Goal: Task Accomplishment & Management: Complete application form

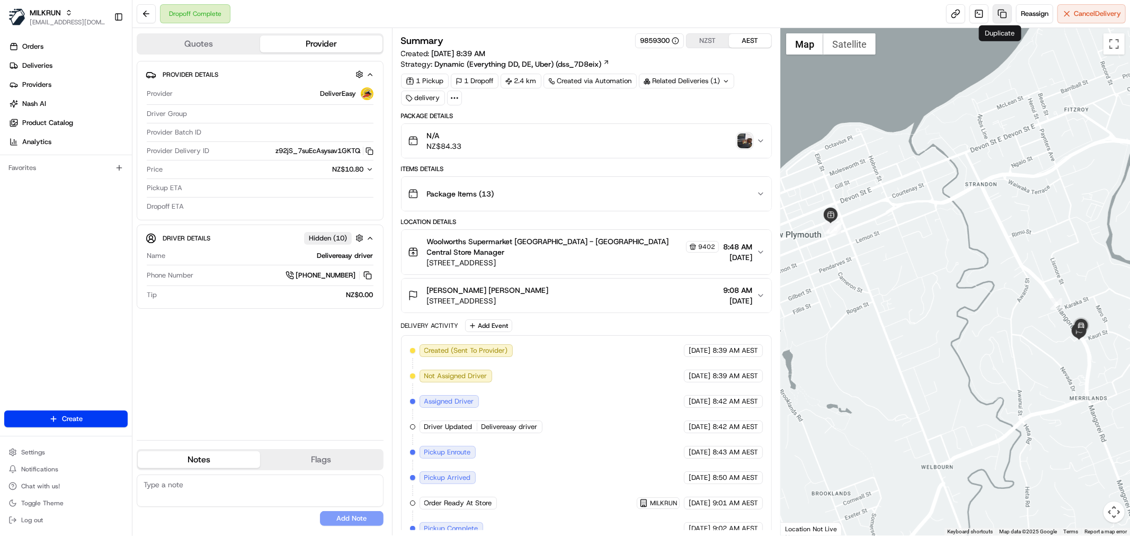
click at [1004, 20] on link at bounding box center [1002, 13] width 19 height 19
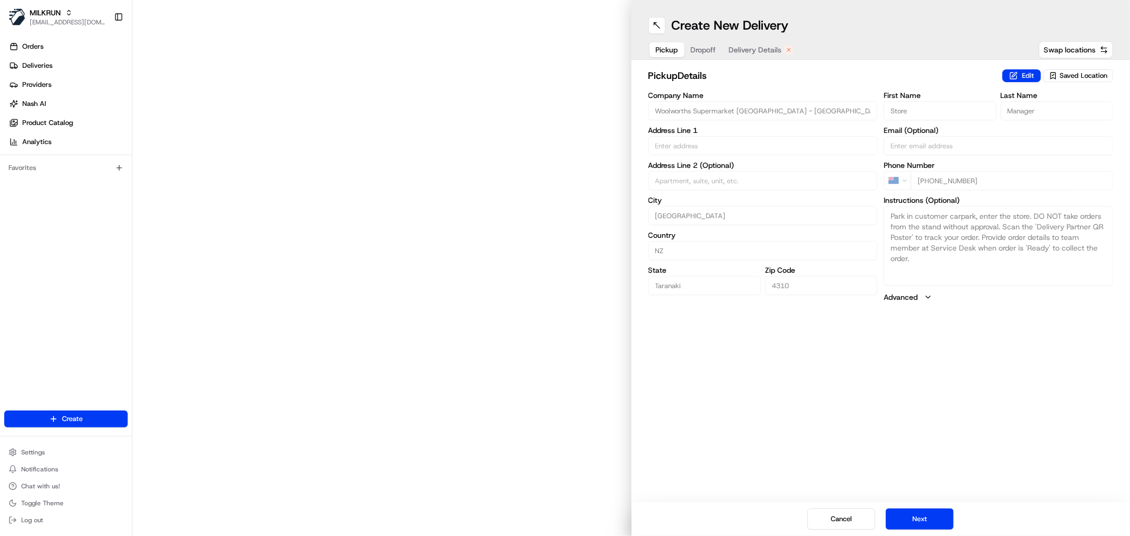
type input "174 Courtenay St"
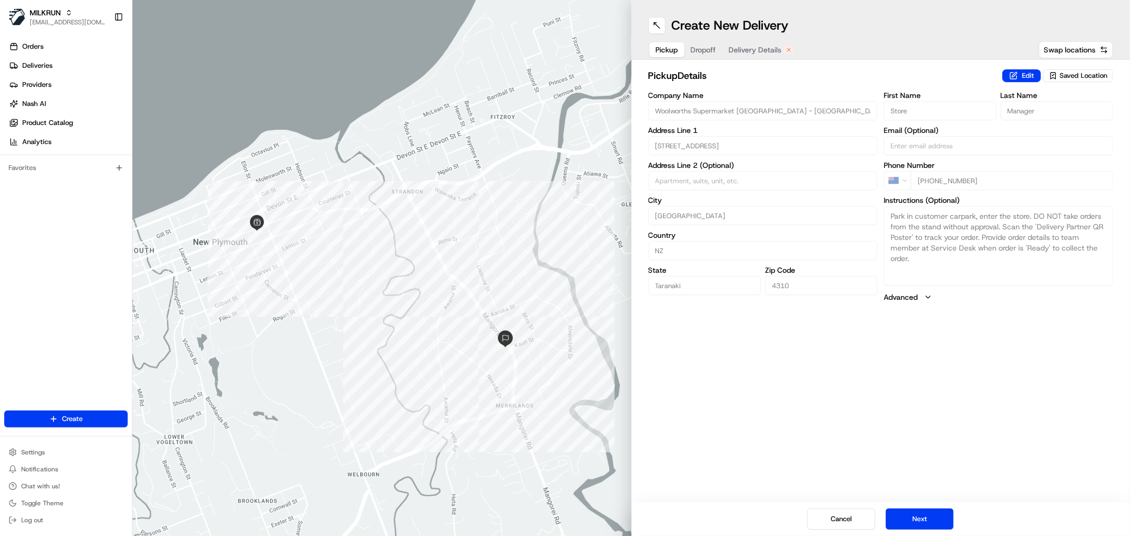
click at [762, 53] on span "Delivery Details" at bounding box center [755, 50] width 53 height 11
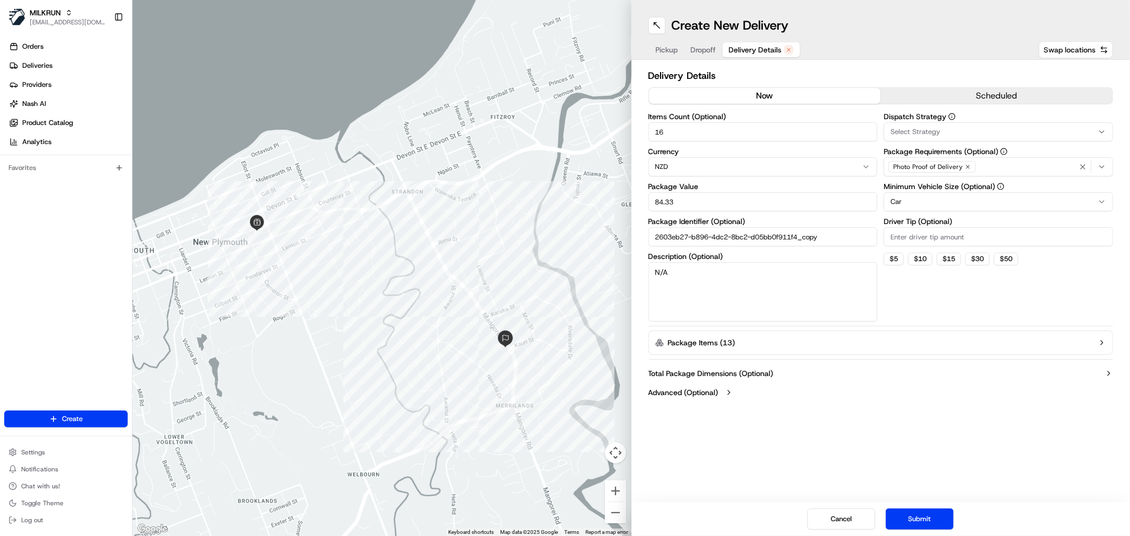
click at [743, 95] on button "now" at bounding box center [765, 96] width 232 height 16
click at [941, 520] on button "Submit" at bounding box center [920, 519] width 68 height 21
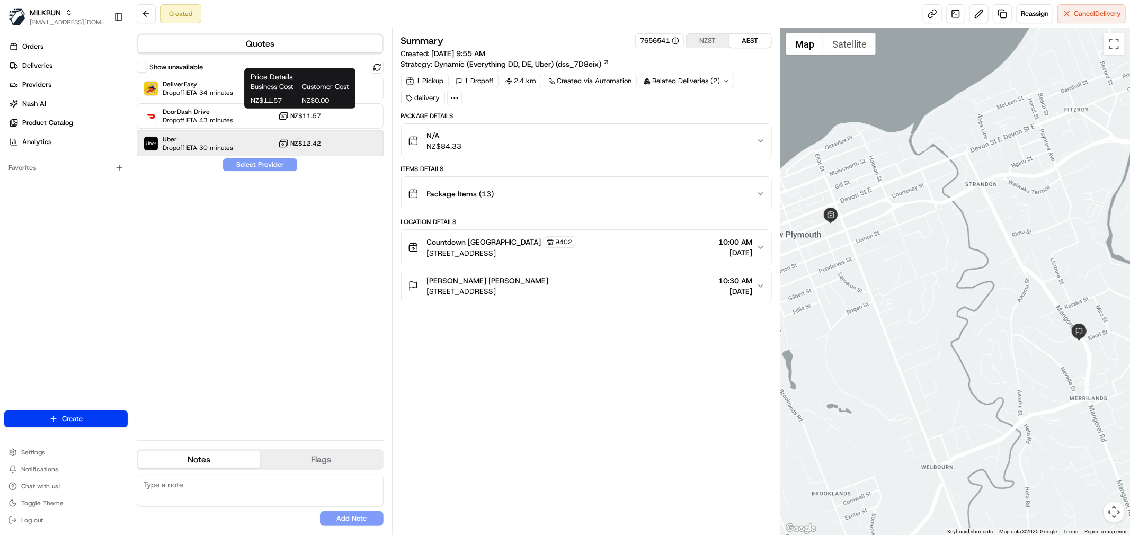
click at [250, 150] on div "Uber Dropoff ETA 30 minutes NZ$12.42" at bounding box center [260, 143] width 247 height 25
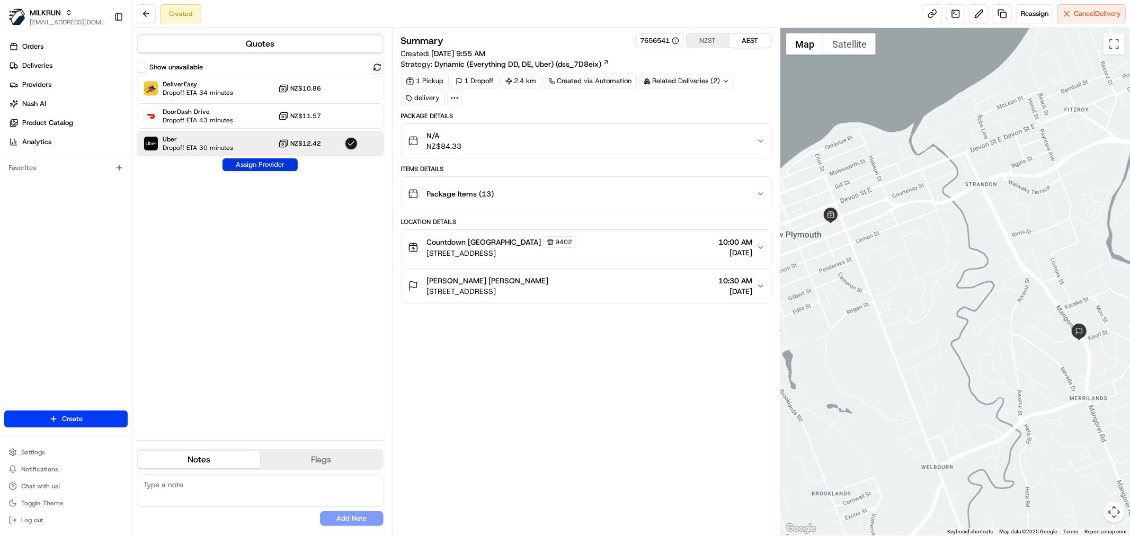
click at [251, 161] on button "Assign Provider" at bounding box center [260, 164] width 75 height 13
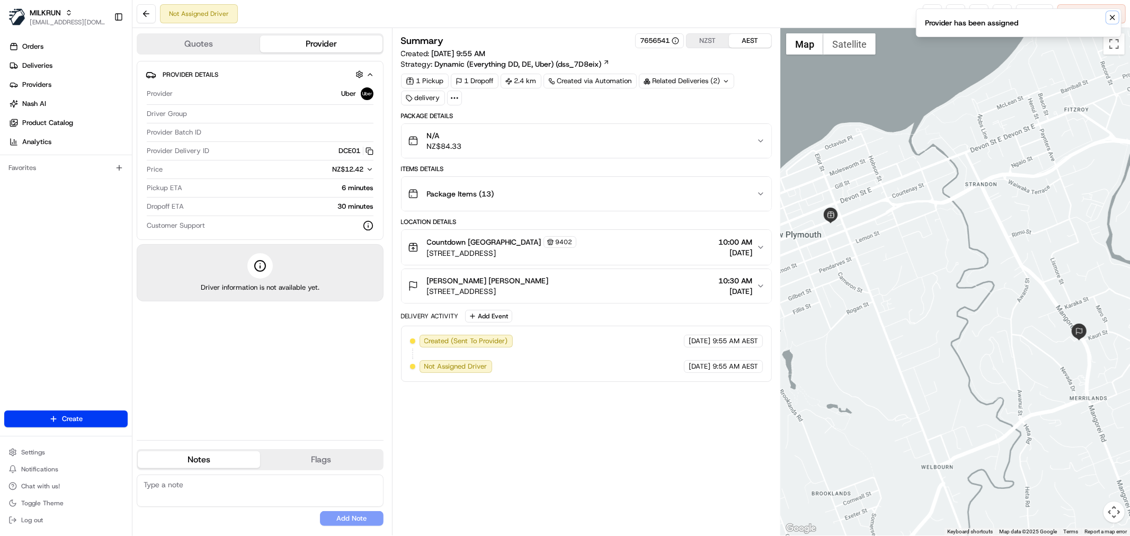
click at [1115, 13] on icon "Notifications (F8)" at bounding box center [1113, 17] width 8 height 8
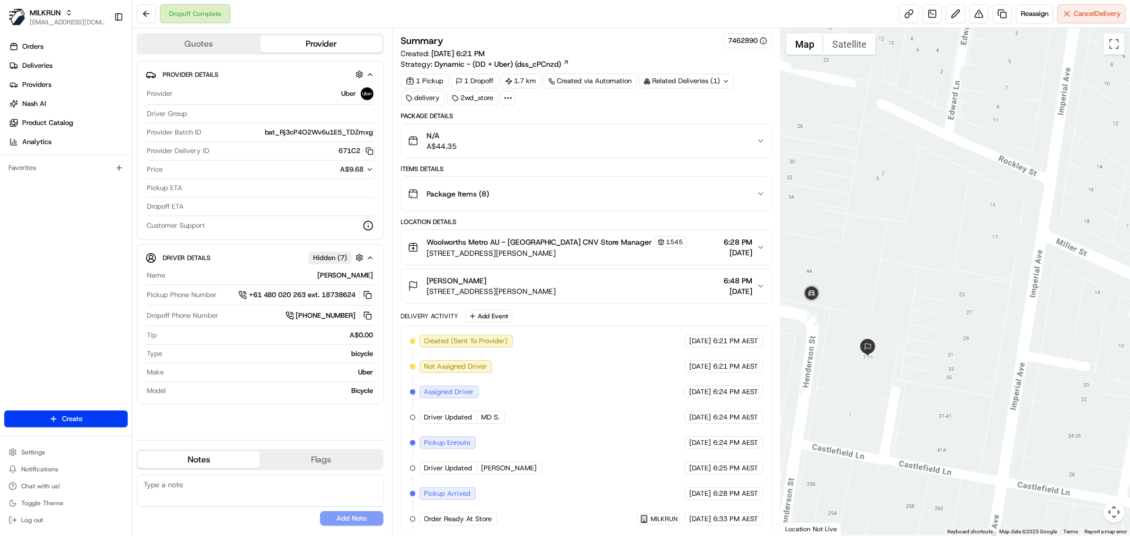
drag, startPoint x: 863, startPoint y: 315, endPoint x: 859, endPoint y: 299, distance: 15.8
click at [859, 299] on div at bounding box center [955, 282] width 349 height 508
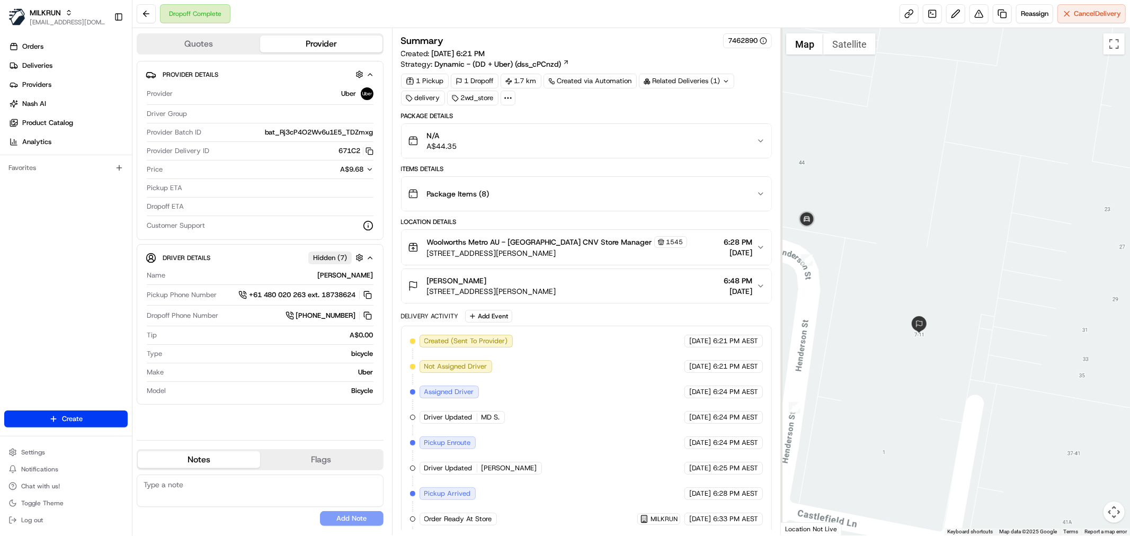
drag, startPoint x: 865, startPoint y: 306, endPoint x: 919, endPoint y: 297, distance: 54.3
click at [919, 297] on div at bounding box center [955, 282] width 349 height 508
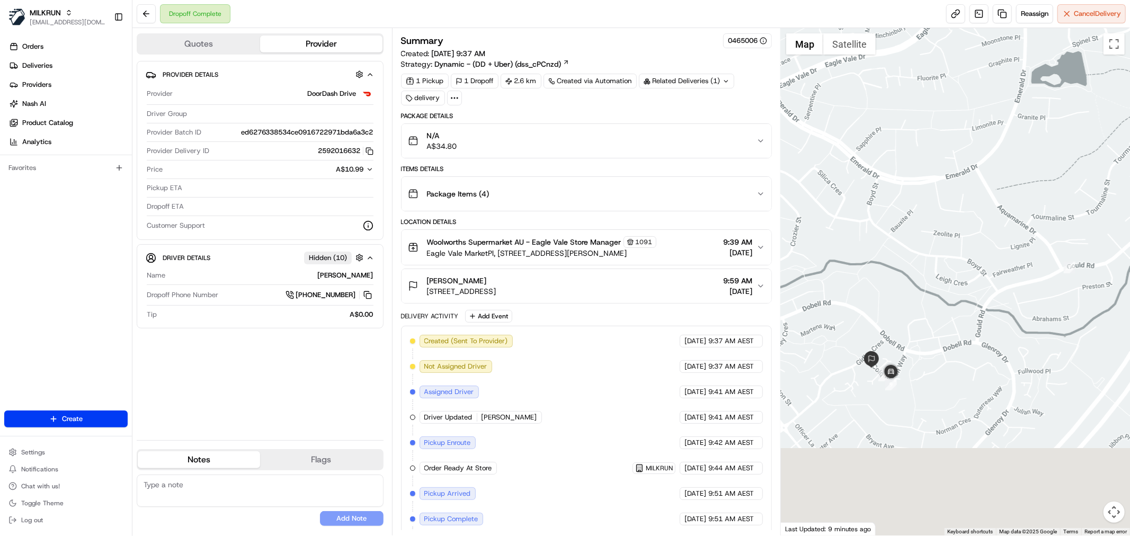
drag, startPoint x: 839, startPoint y: 394, endPoint x: 850, endPoint y: 278, distance: 116.6
click at [850, 278] on div at bounding box center [955, 282] width 349 height 508
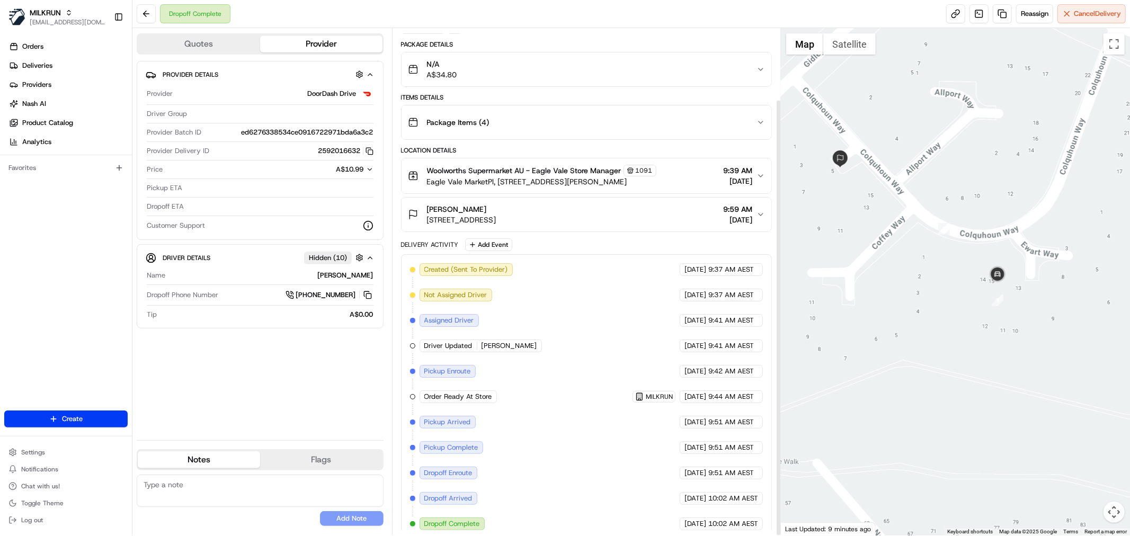
scroll to position [83, 0]
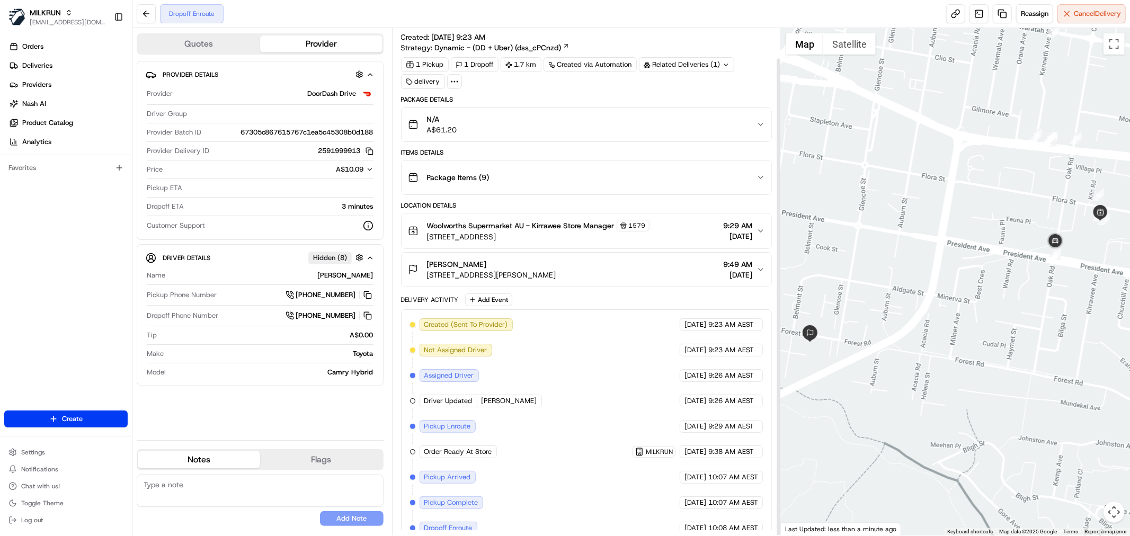
scroll to position [32, 0]
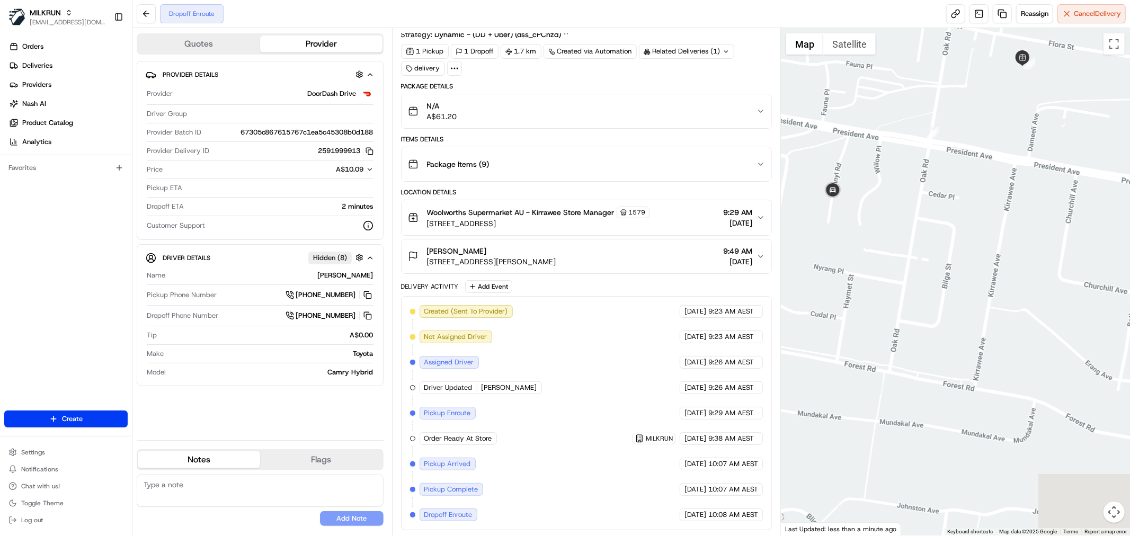
drag, startPoint x: 1093, startPoint y: 335, endPoint x: 727, endPoint y: 226, distance: 381.4
click at [727, 226] on div "Quotes Provider Provider Details Provider DoorDash Drive Driver Group Provider …" at bounding box center [631, 282] width 998 height 508
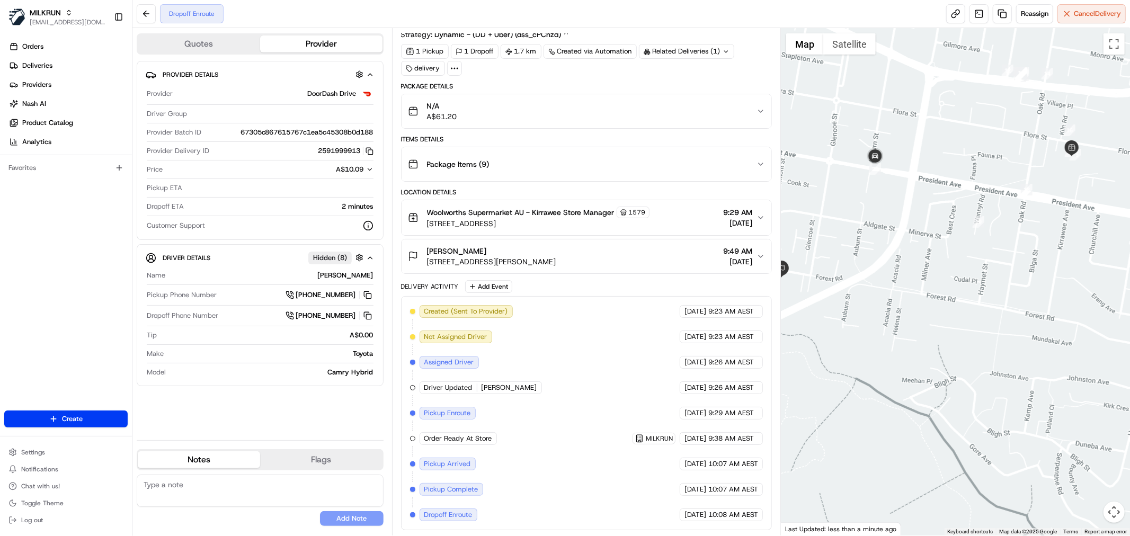
drag, startPoint x: 891, startPoint y: 277, endPoint x: 971, endPoint y: 290, distance: 81.1
click at [971, 290] on div at bounding box center [955, 282] width 349 height 508
click at [912, 271] on div at bounding box center [955, 282] width 349 height 508
click at [64, 60] on link "Deliveries" at bounding box center [68, 65] width 128 height 17
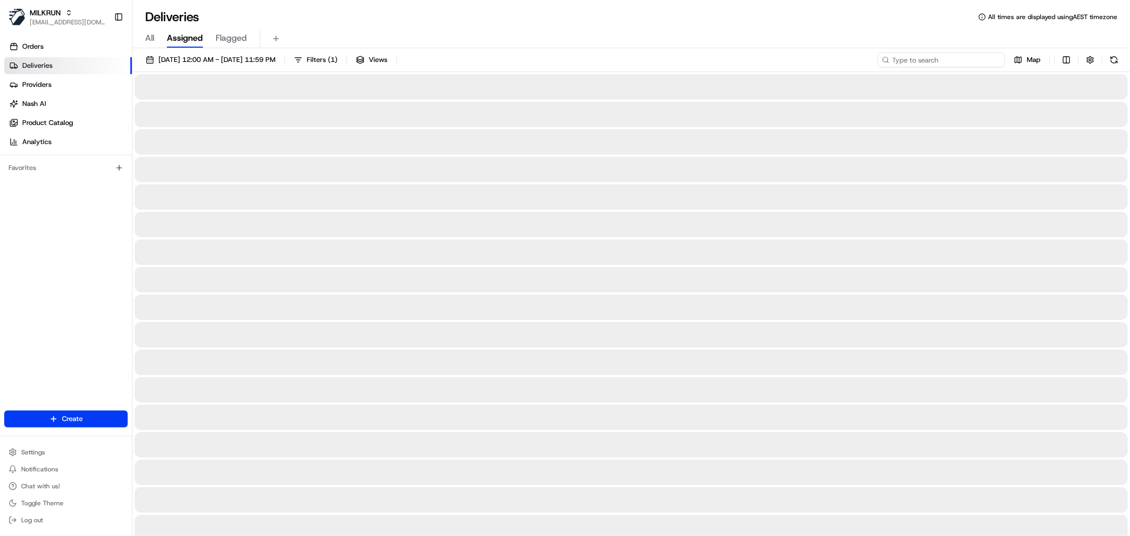
click at [924, 60] on input at bounding box center [941, 59] width 127 height 15
paste input "Jordan Tautiaga"
type input "Jordan Tautiaga"
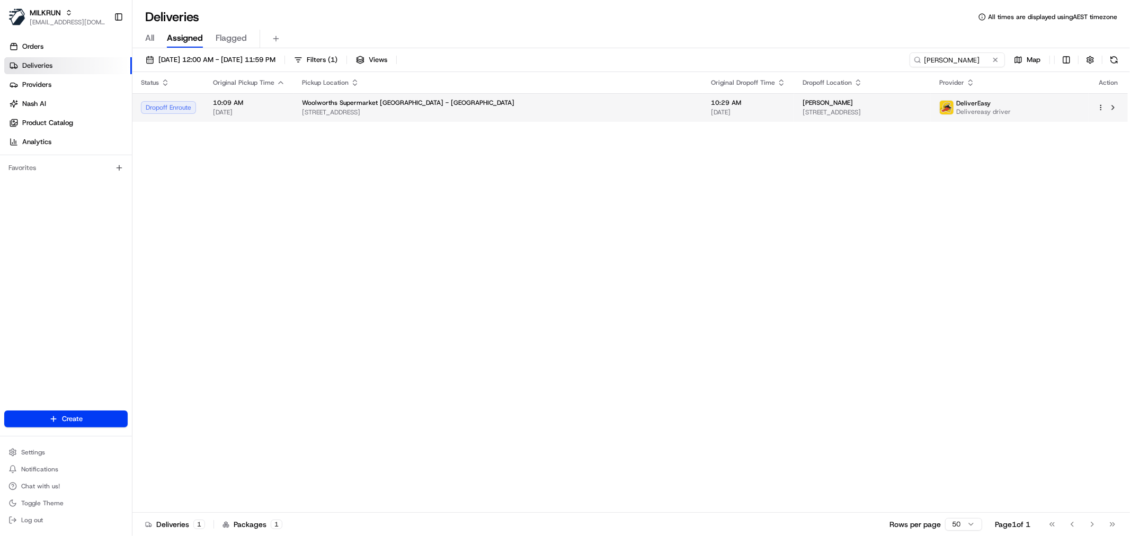
click at [873, 107] on div "Jordan Tautiaga" at bounding box center [863, 103] width 120 height 8
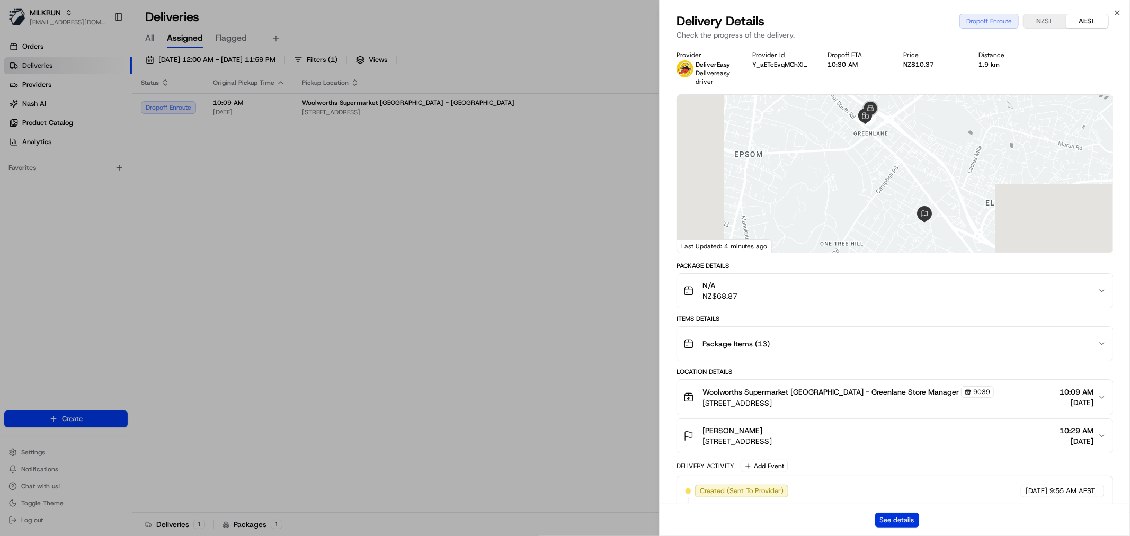
click at [903, 526] on button "See details" at bounding box center [897, 520] width 44 height 15
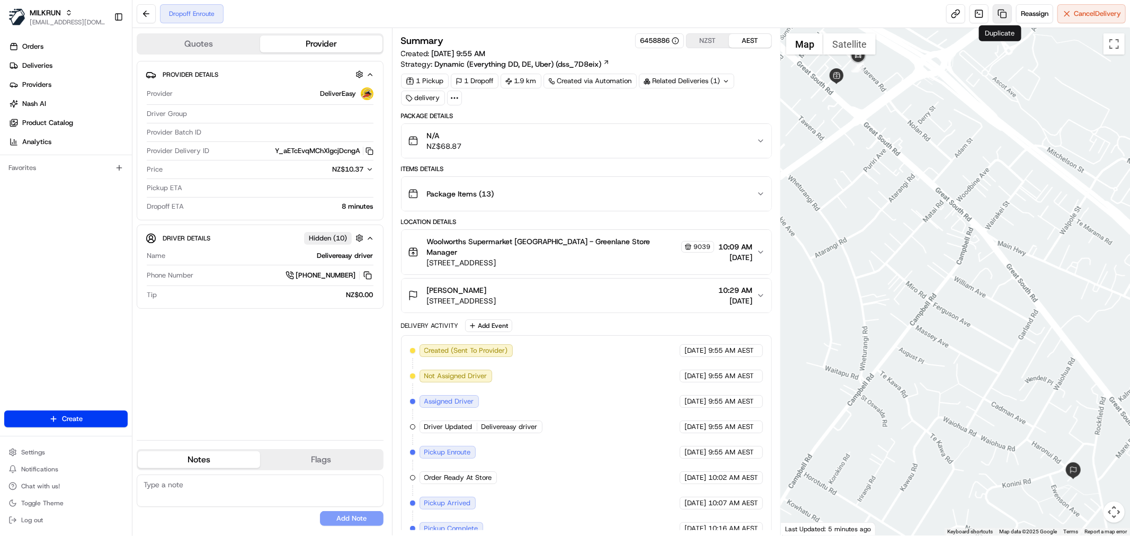
click at [1002, 18] on link at bounding box center [1002, 13] width 19 height 19
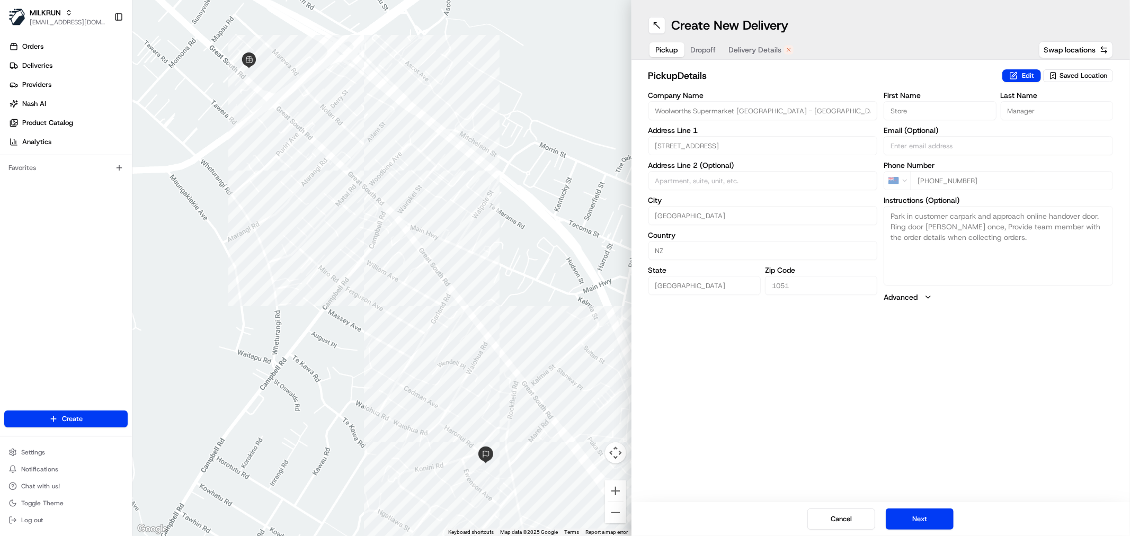
click at [746, 52] on span "Delivery Details" at bounding box center [755, 50] width 53 height 11
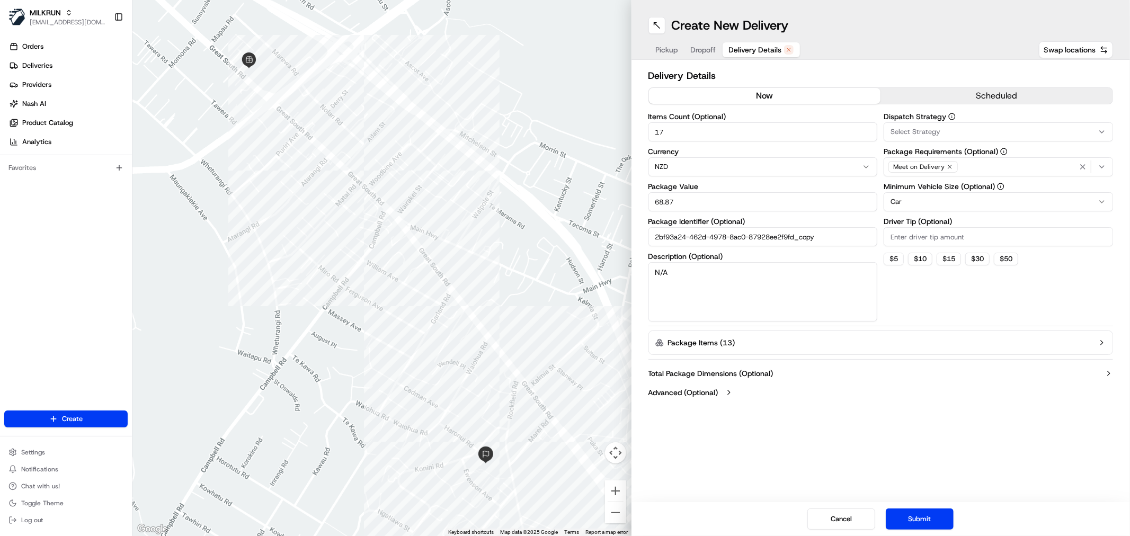
click at [738, 93] on button "now" at bounding box center [765, 96] width 232 height 16
click at [941, 525] on button "Submit" at bounding box center [920, 519] width 68 height 21
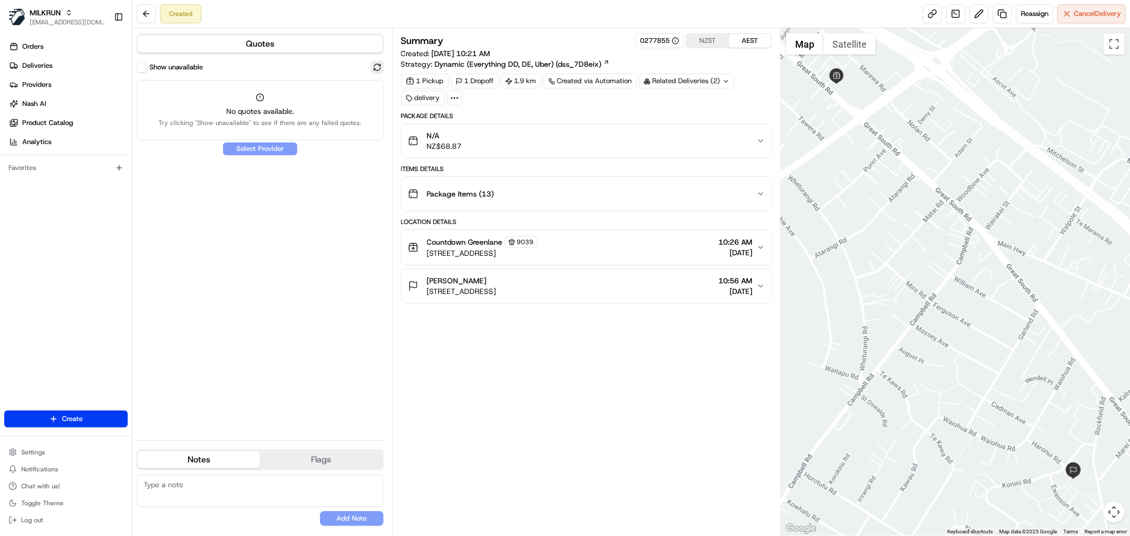
click at [378, 67] on button at bounding box center [377, 67] width 13 height 13
click at [712, 136] on div "N/A NZ$68.87" at bounding box center [582, 140] width 349 height 21
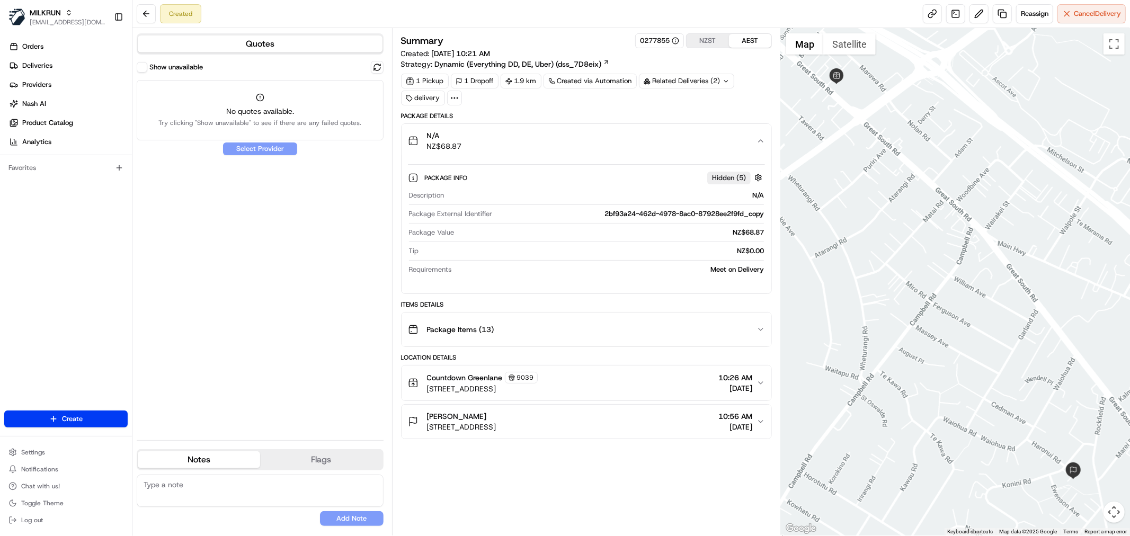
click at [712, 151] on div "N/A NZ$68.87" at bounding box center [582, 140] width 349 height 21
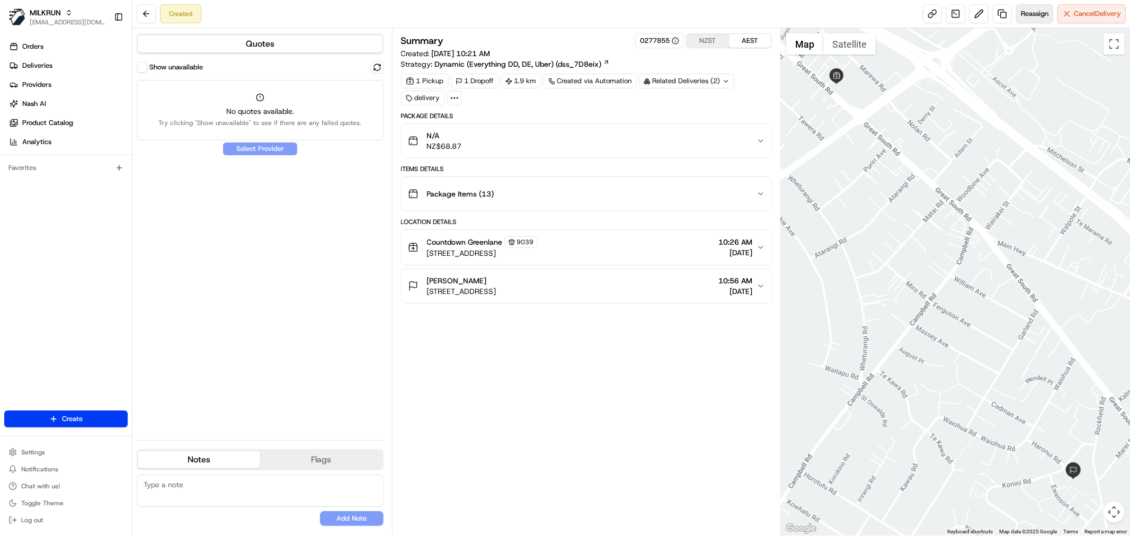
click at [1030, 7] on button "Reassign" at bounding box center [1034, 13] width 37 height 19
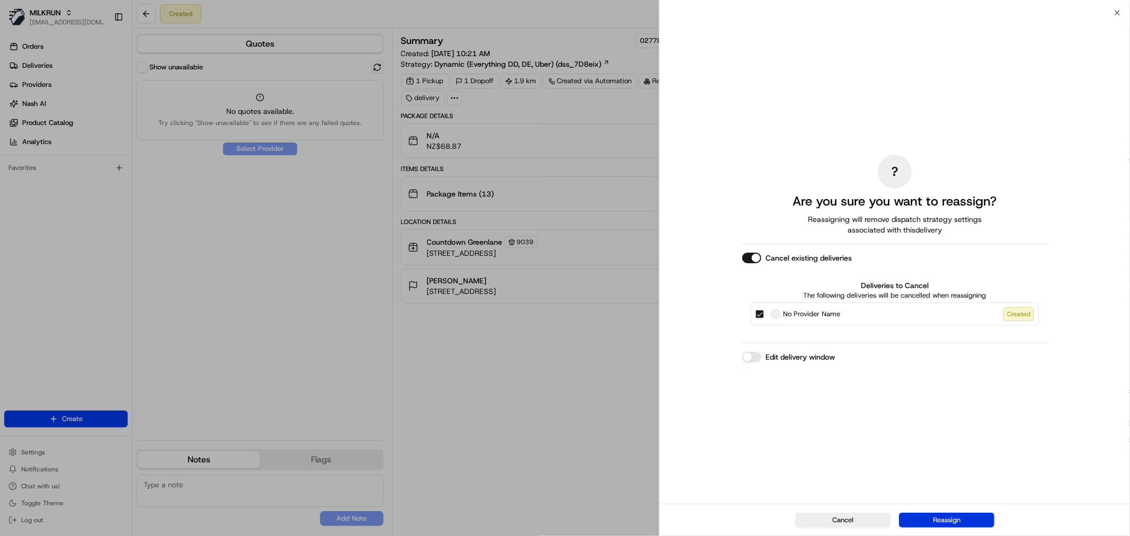
click at [944, 517] on button "Reassign" at bounding box center [946, 520] width 95 height 15
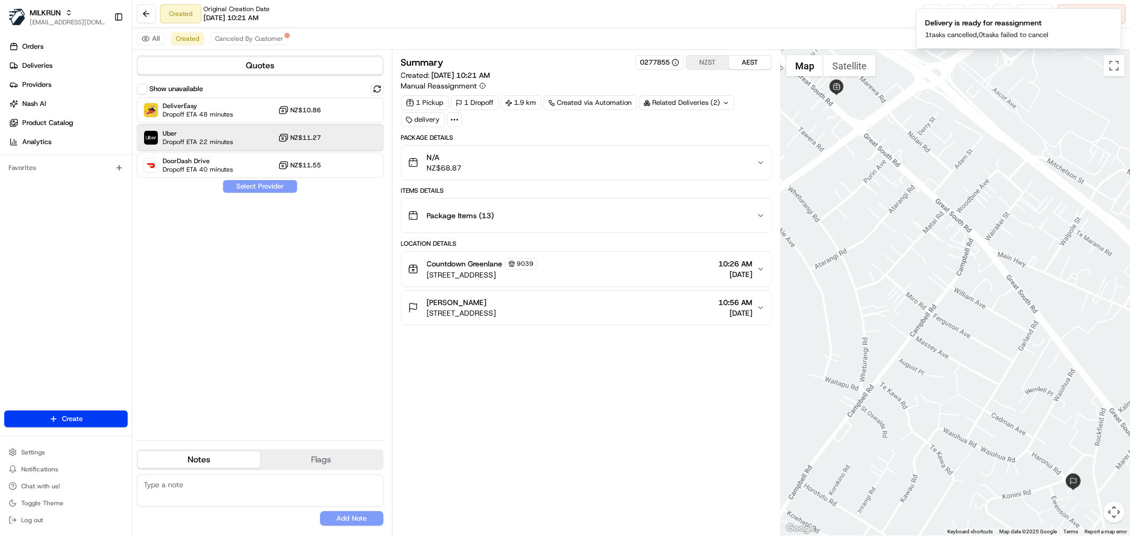
click at [166, 149] on div "Uber Dropoff ETA 22 minutes NZ$11.27" at bounding box center [260, 137] width 247 height 25
click at [252, 188] on button "Assign Provider" at bounding box center [260, 186] width 75 height 13
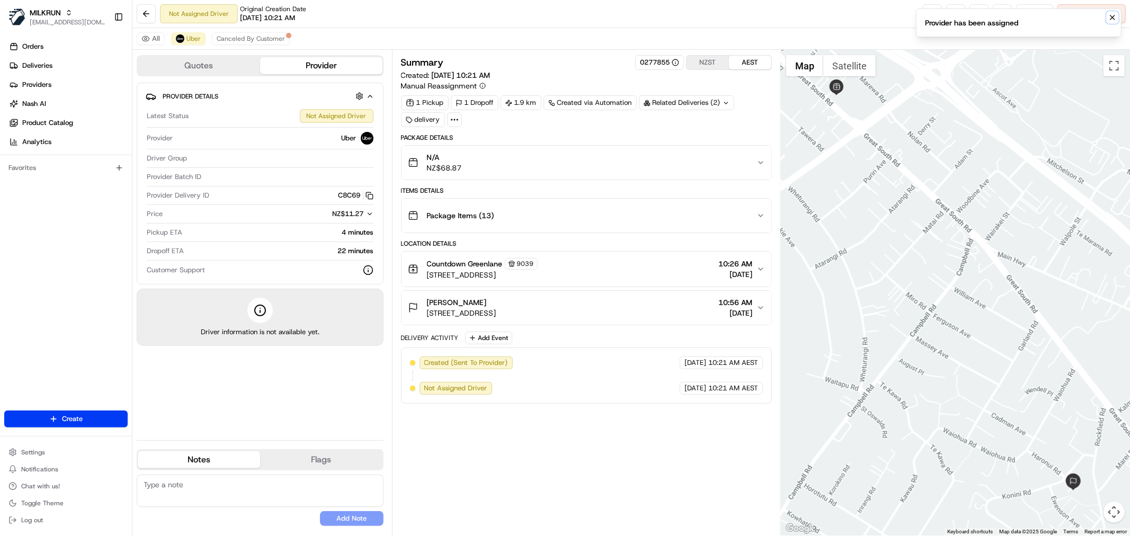
click at [1117, 17] on button "Notifications (F8)" at bounding box center [1112, 17] width 13 height 13
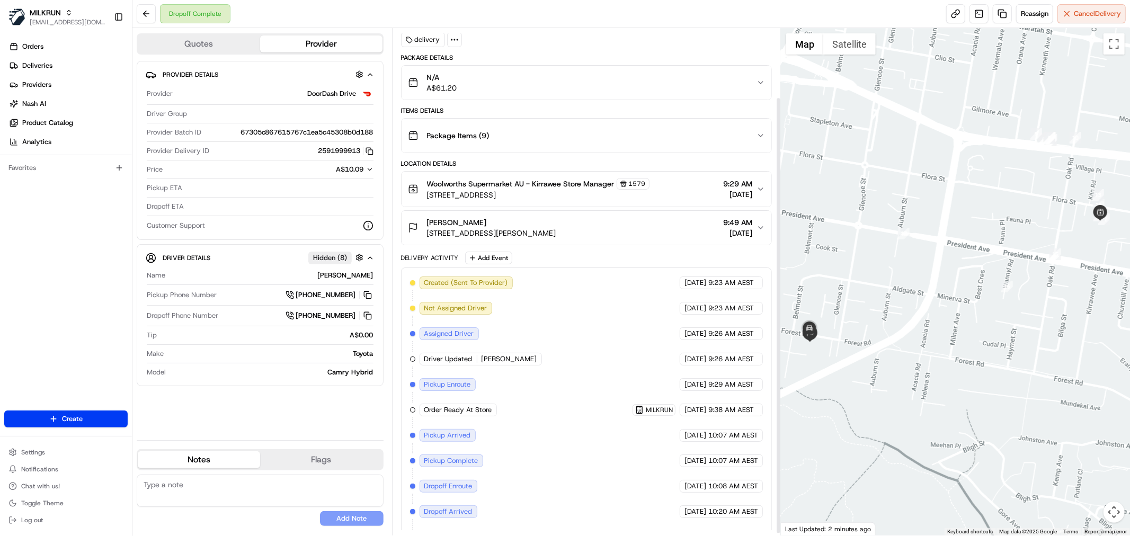
scroll to position [83, 0]
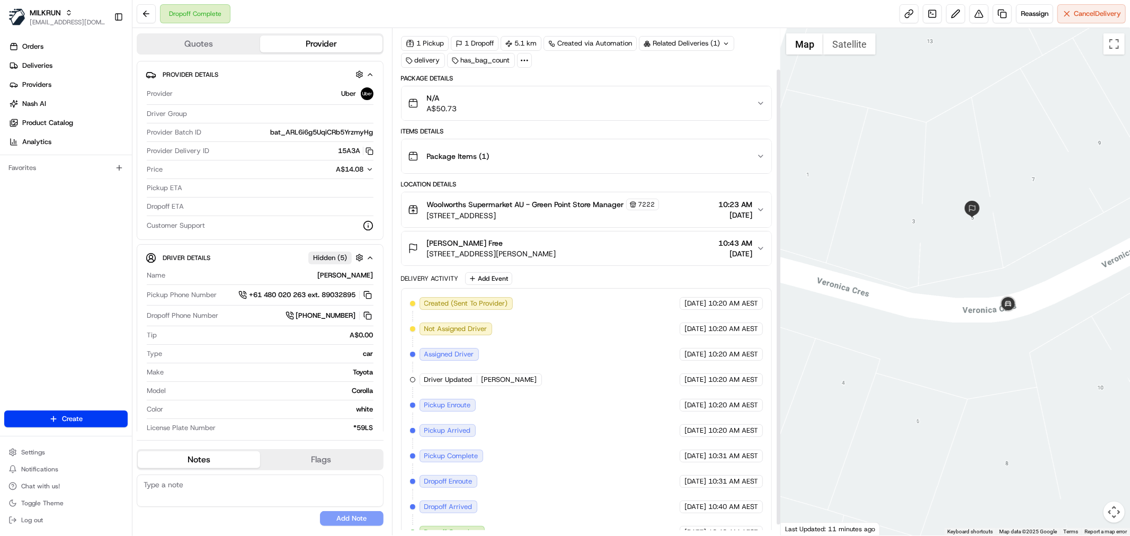
scroll to position [57, 0]
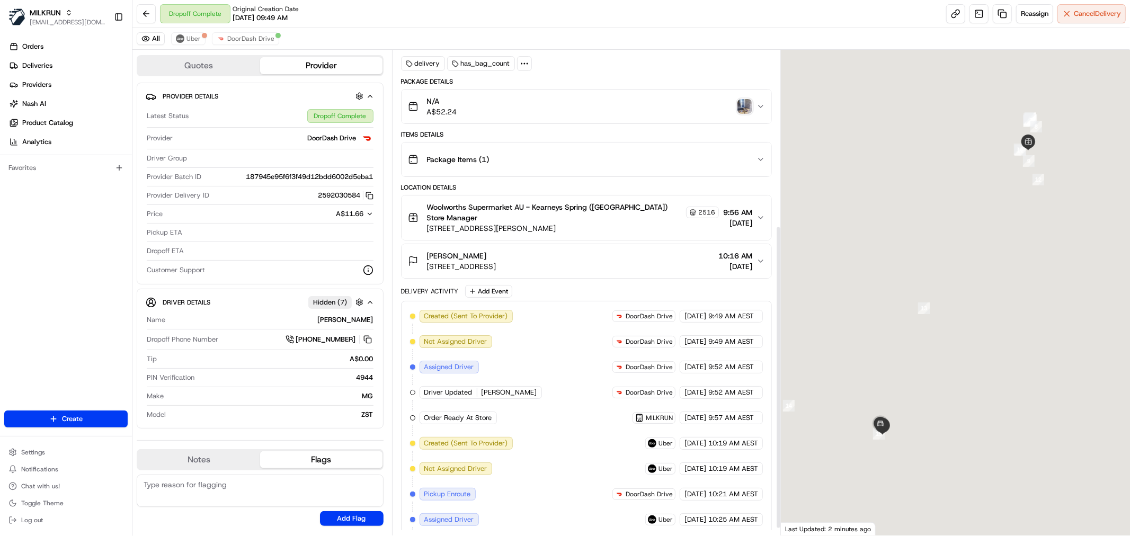
scroll to position [292, 0]
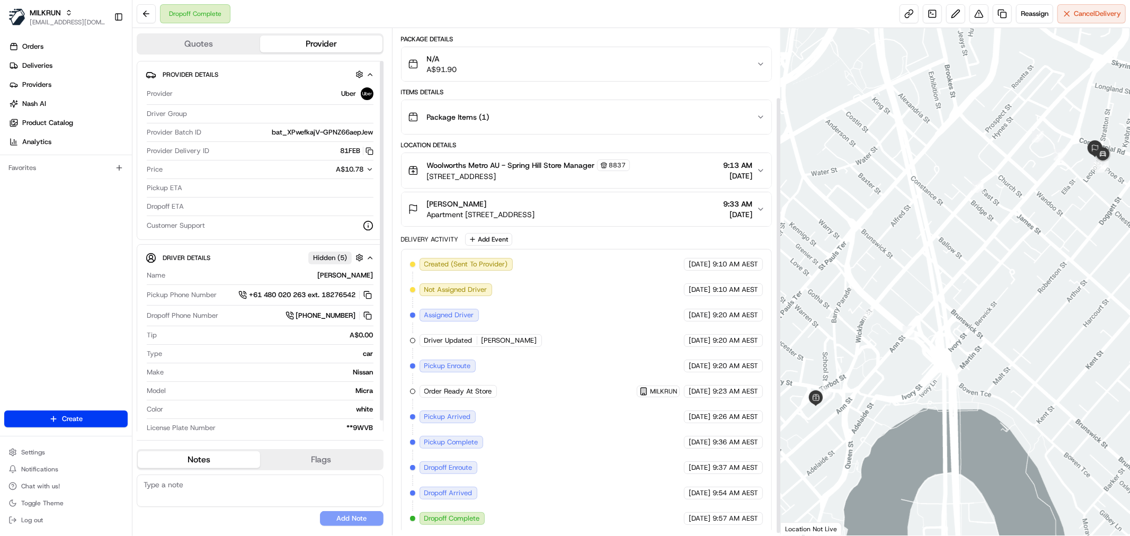
scroll to position [83, 0]
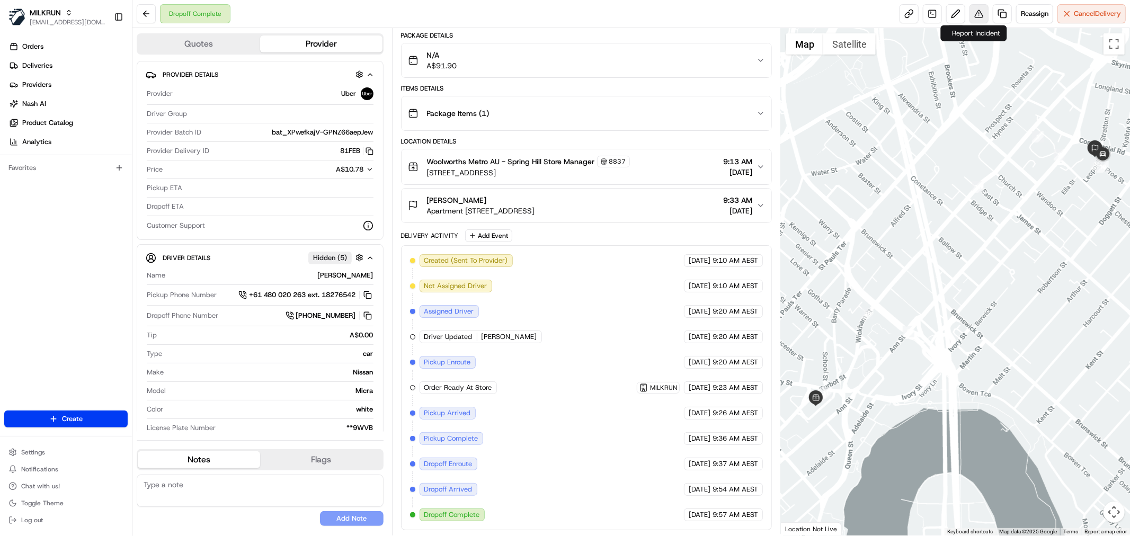
click at [973, 13] on button at bounding box center [979, 13] width 19 height 19
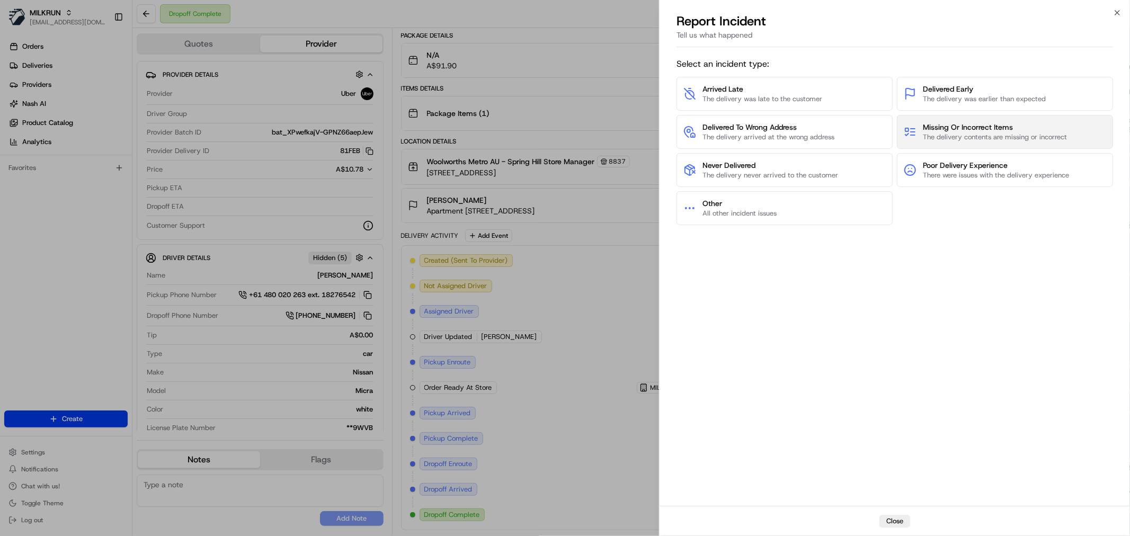
click at [982, 135] on span "The delivery contents are missing or incorrect" at bounding box center [995, 137] width 144 height 10
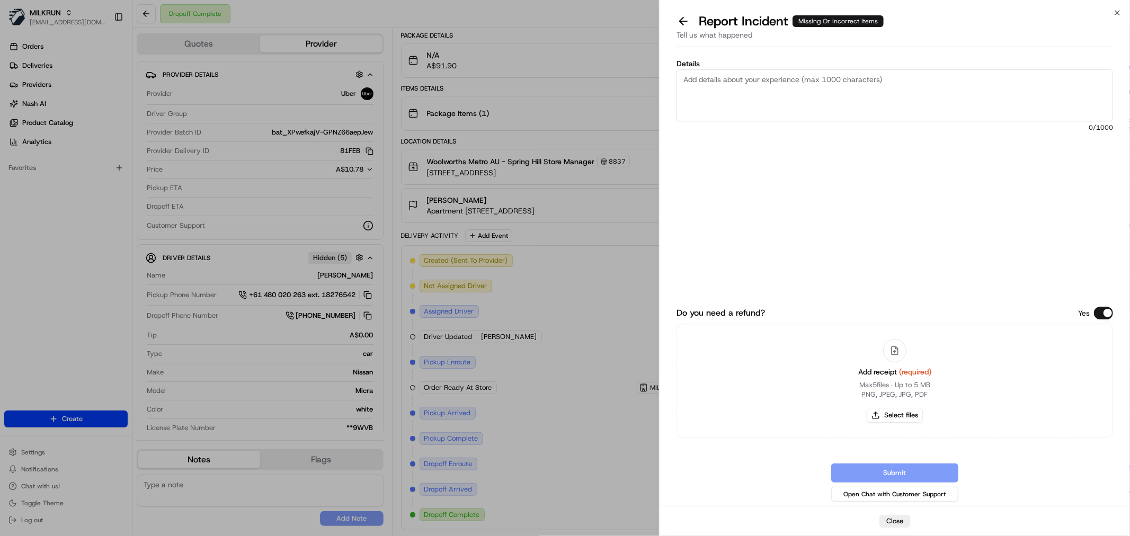
click at [862, 105] on textarea "Details" at bounding box center [895, 95] width 437 height 52
paste textarea "*Nu Pure Still Spring Water 600mL x 20 pack"
click at [930, 81] on textarea "Customer was missing the *Nu Pure Still Spring Water 600mL x 20 pack from their…" at bounding box center [895, 95] width 437 height 52
drag, startPoint x: 973, startPoint y: 82, endPoint x: 774, endPoint y: 78, distance: 199.8
click at [774, 78] on textarea "Customer was missing the *Nu Pure Still Spring Water 600mL x 20 pack from the" at bounding box center [895, 95] width 437 height 52
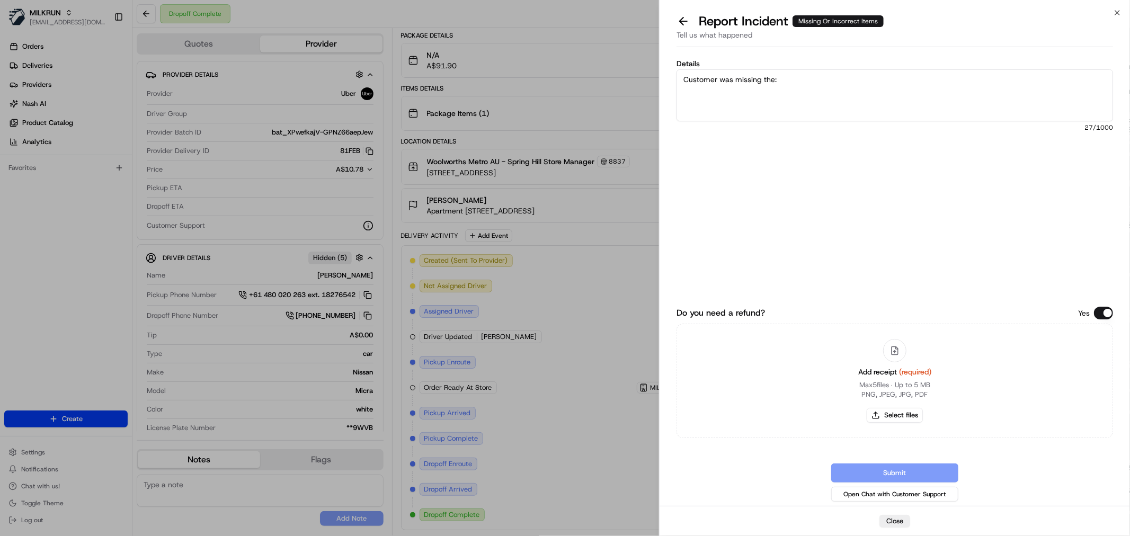
paste textarea "*Nu Pure Still Spring Water 600mL x 20 pack $12.15 x2 $24.30"
type textarea "Customer was missing the: *Nu Pure Still Spring Water 600mL x 20 pack $12.15 x2…"
click at [898, 414] on button "Select files" at bounding box center [895, 415] width 56 height 15
type input "C:\fakepath\Screenshot [DATE] 112341.png"
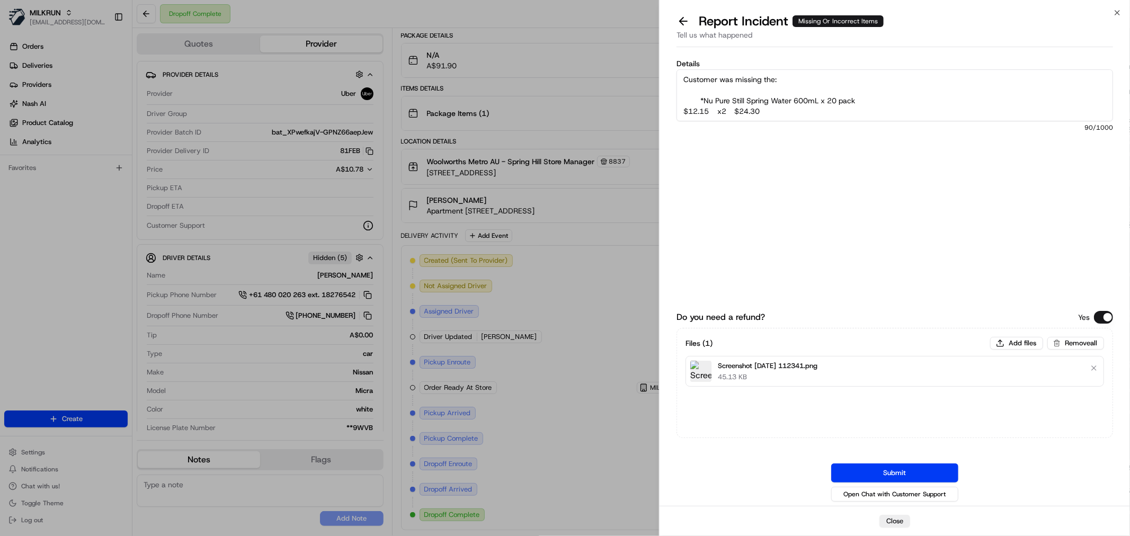
click at [887, 469] on button "Submit" at bounding box center [894, 473] width 127 height 19
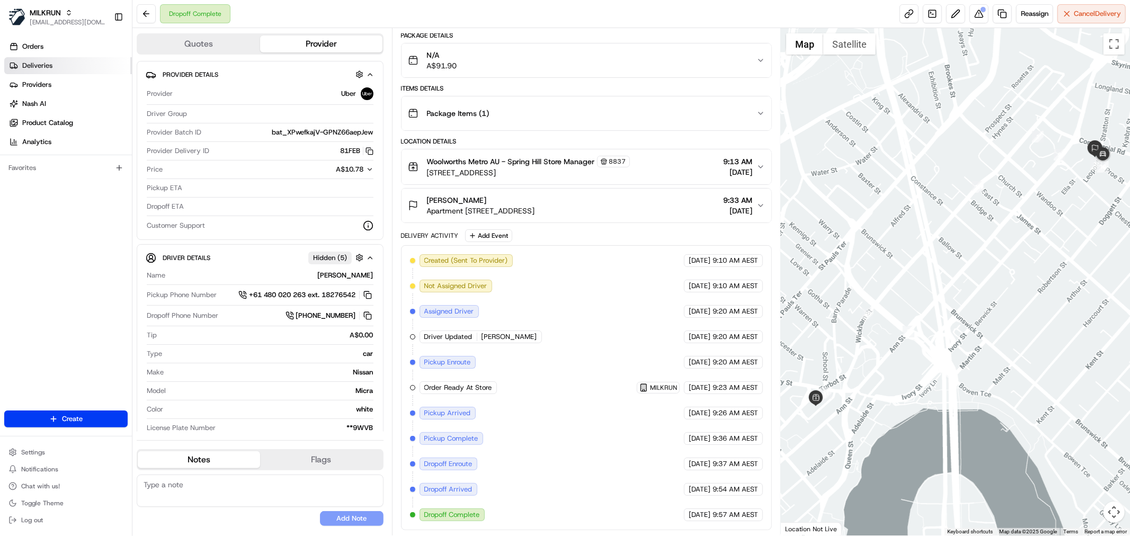
click at [39, 67] on span "Deliveries" at bounding box center [37, 66] width 30 height 10
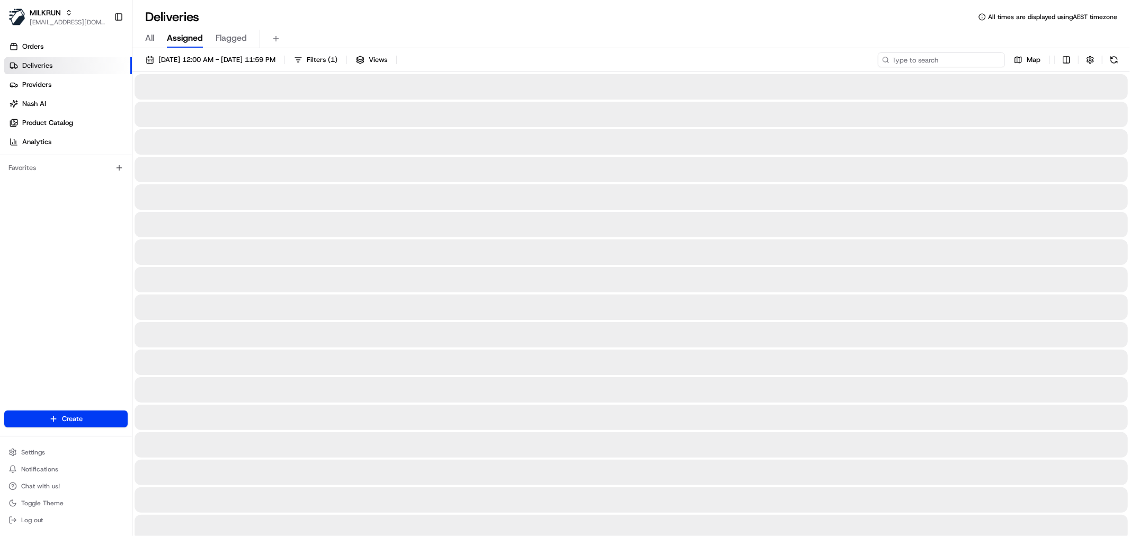
click at [933, 55] on input at bounding box center [941, 59] width 127 height 15
paste input "[PERSON_NAME]"
type input "[PERSON_NAME]"
